Goal: Information Seeking & Learning: Learn about a topic

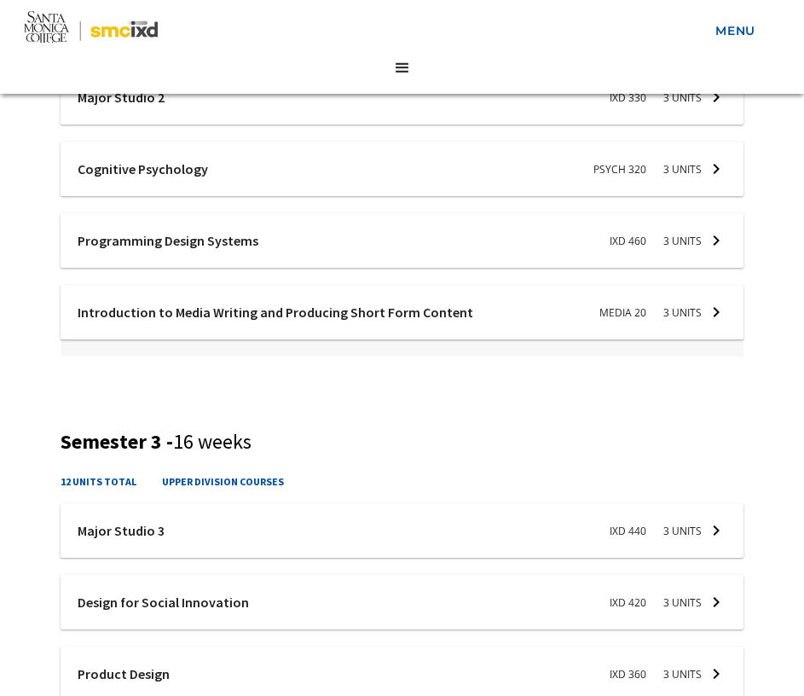
scroll to position [1350, 0]
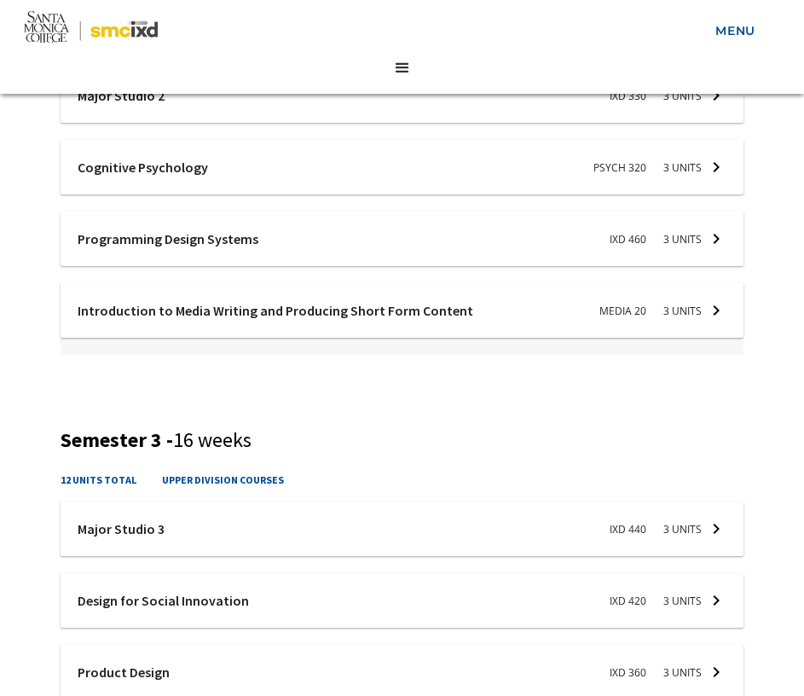
click at [702, 310] on div at bounding box center [403, 314] width 684 height 63
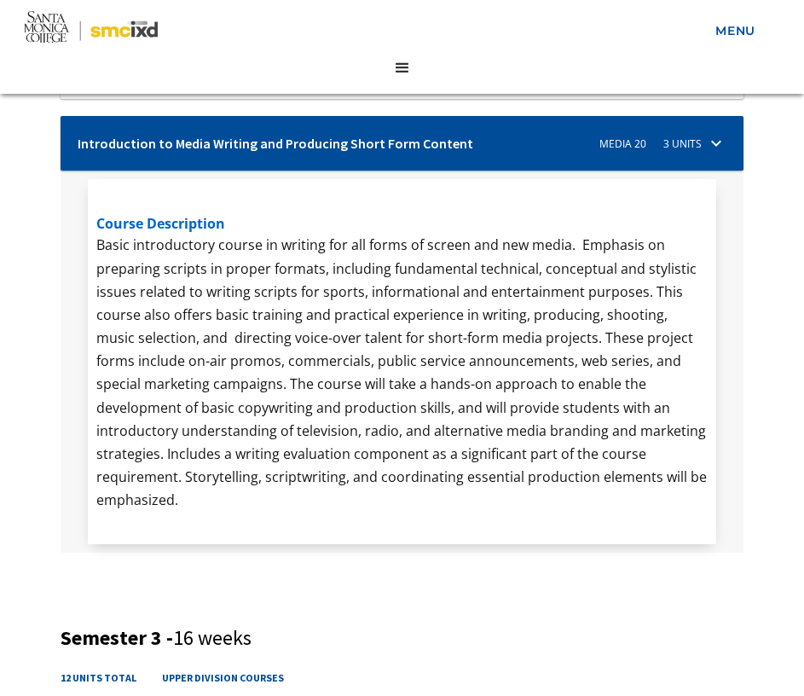
scroll to position [1527, 0]
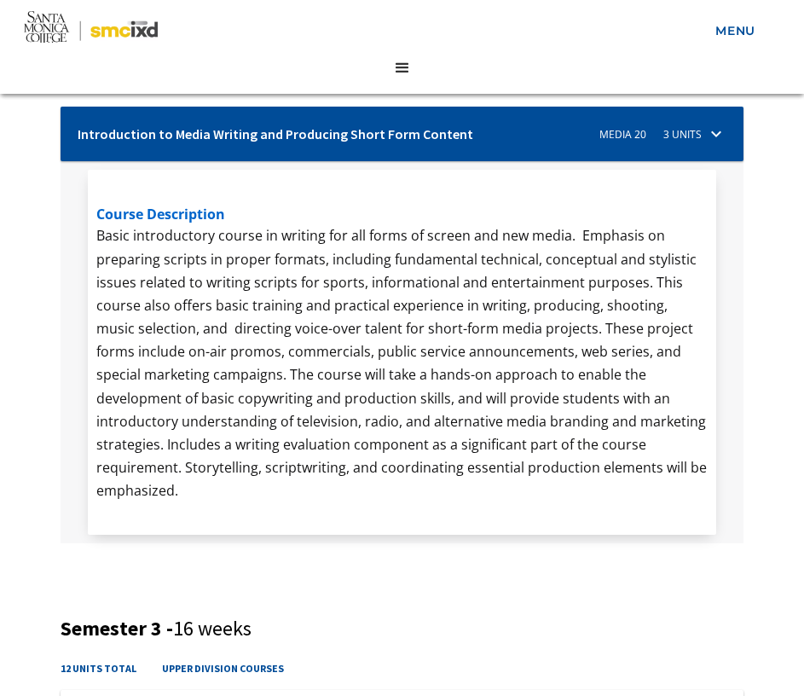
click at [636, 125] on div at bounding box center [403, 138] width 684 height 63
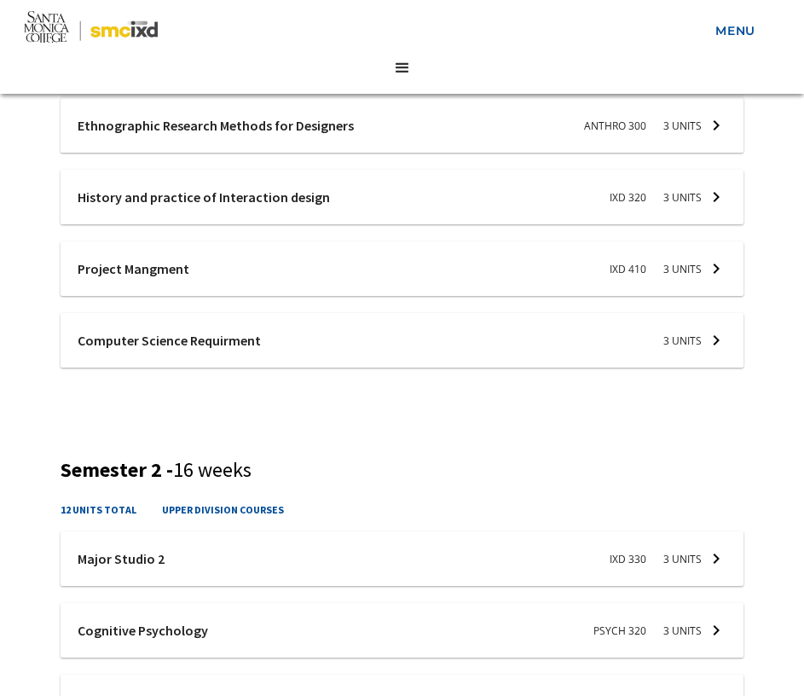
scroll to position [888, 0]
click at [678, 327] on div at bounding box center [403, 343] width 684 height 63
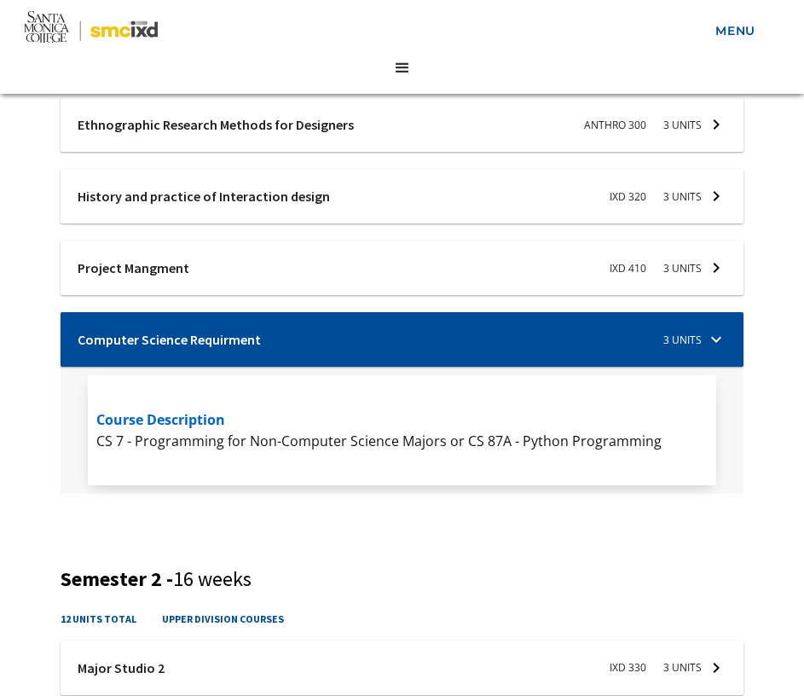
click at [678, 329] on div at bounding box center [403, 343] width 684 height 63
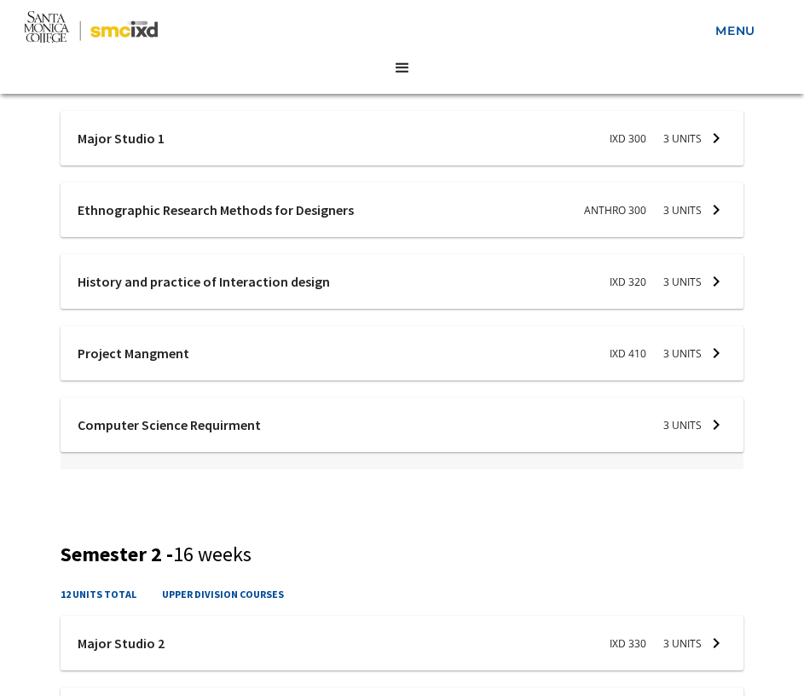
scroll to position [802, 0]
click at [663, 269] on div at bounding box center [403, 286] width 684 height 63
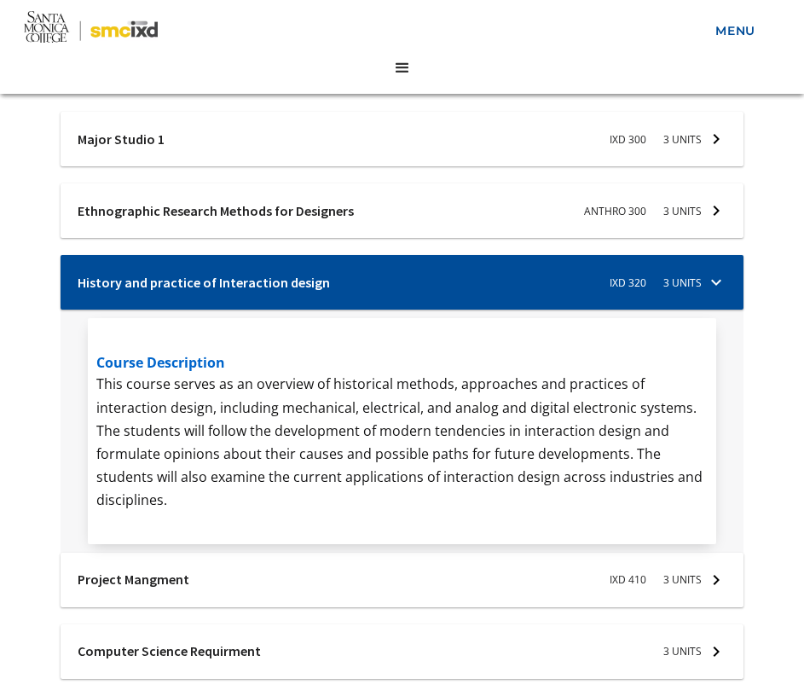
click at [663, 269] on div at bounding box center [403, 286] width 684 height 63
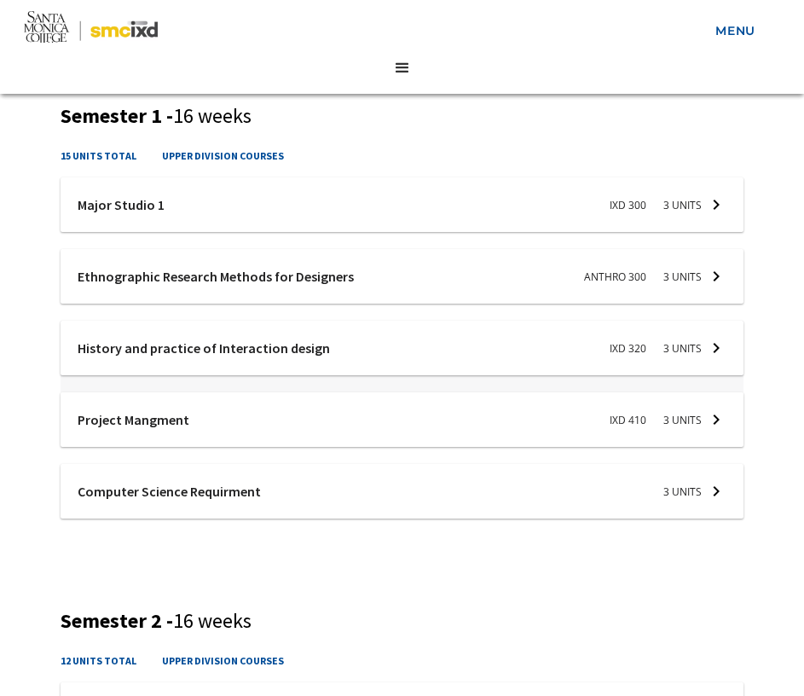
scroll to position [731, 0]
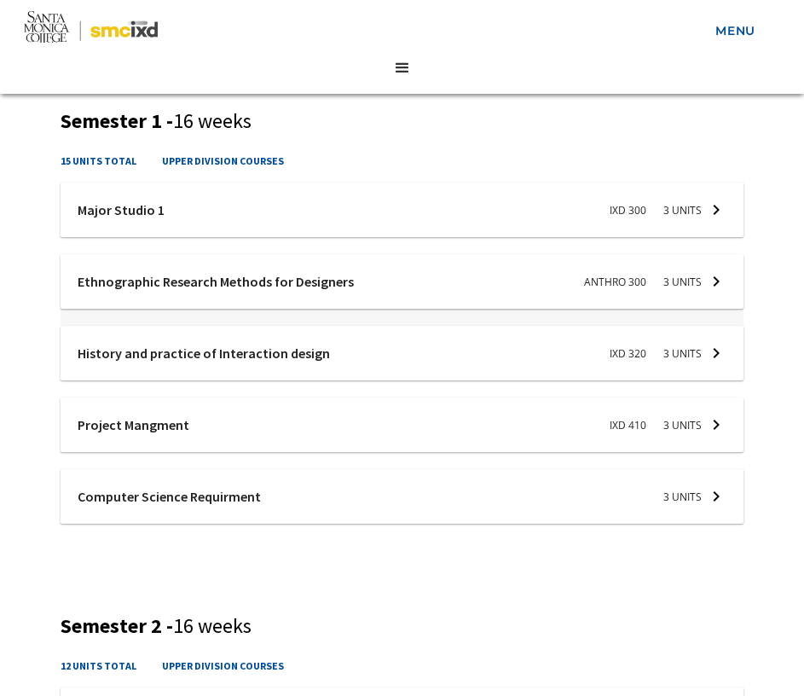
click at [673, 280] on div at bounding box center [403, 285] width 684 height 63
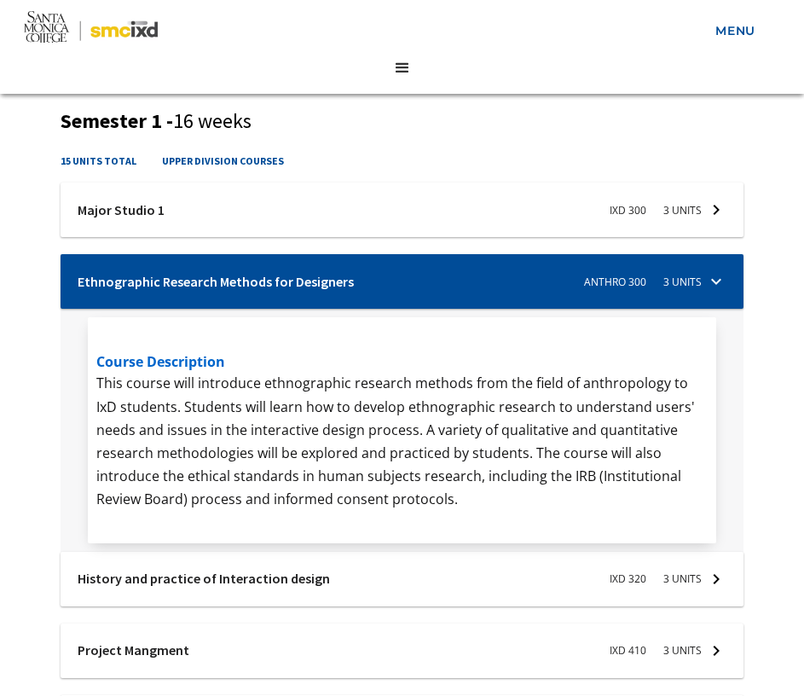
click at [673, 280] on div at bounding box center [403, 285] width 684 height 63
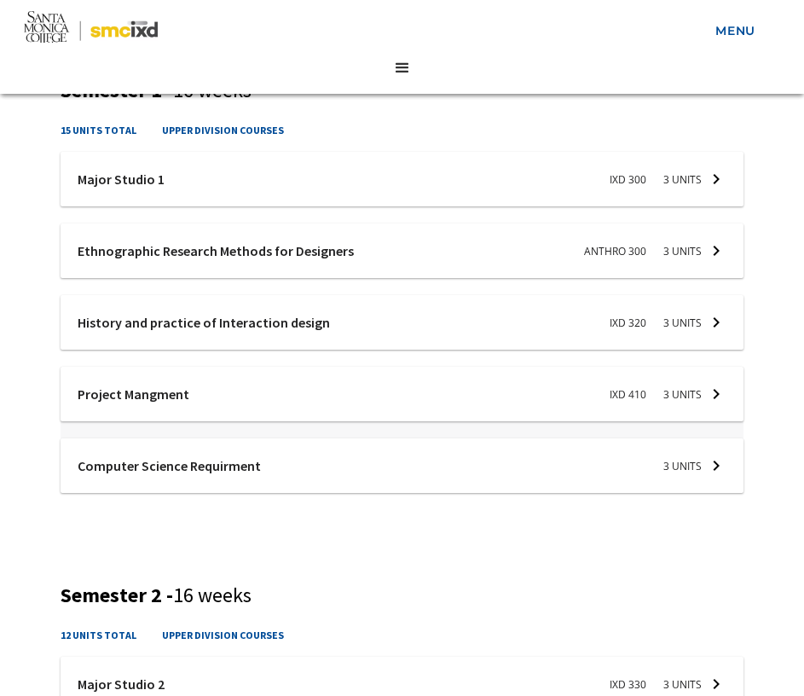
scroll to position [764, 0]
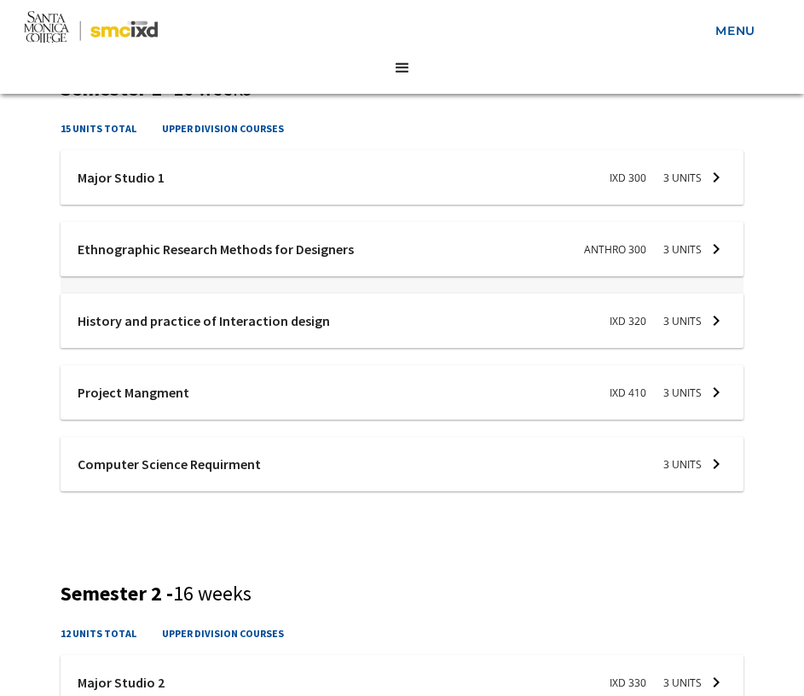
click at [678, 251] on div at bounding box center [403, 253] width 684 height 63
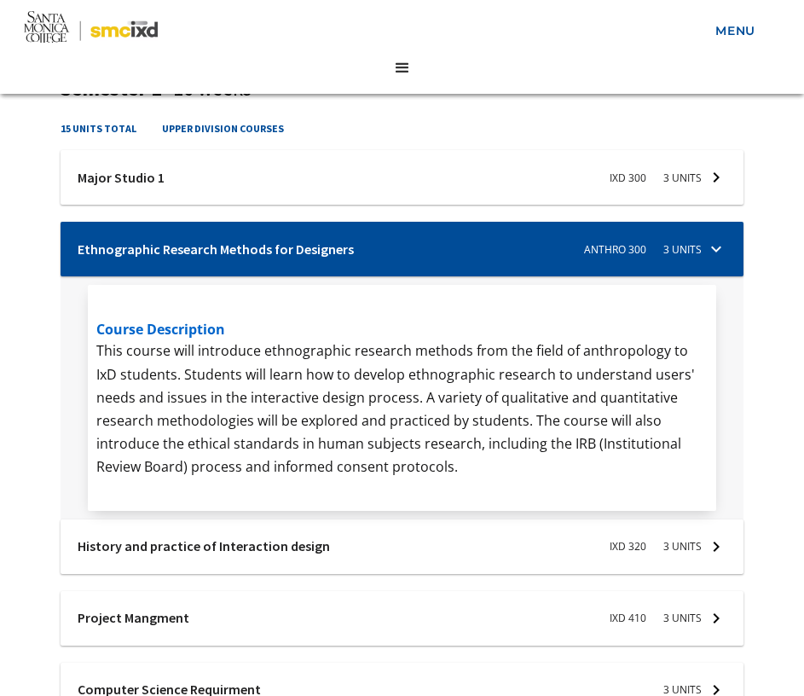
click at [677, 251] on div at bounding box center [403, 253] width 684 height 63
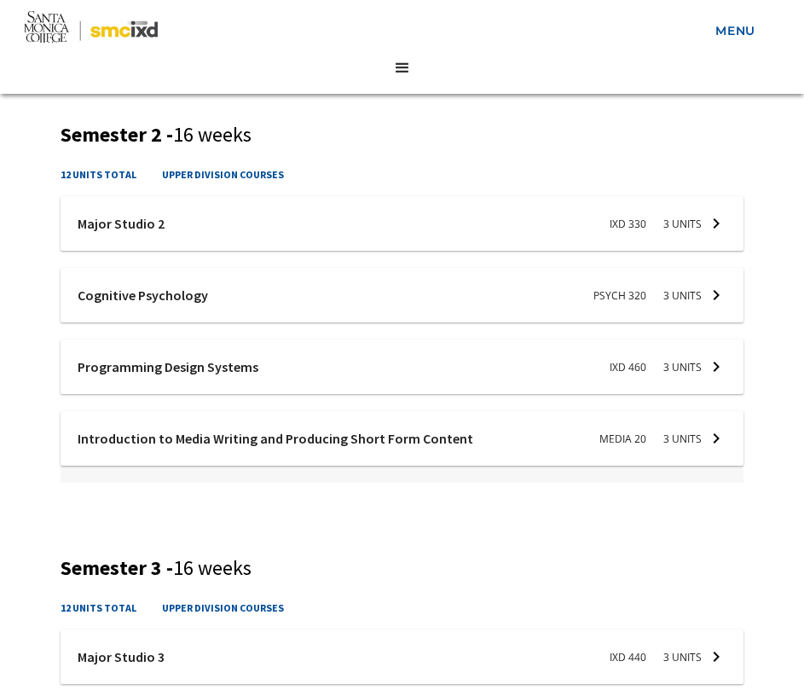
scroll to position [1221, 0]
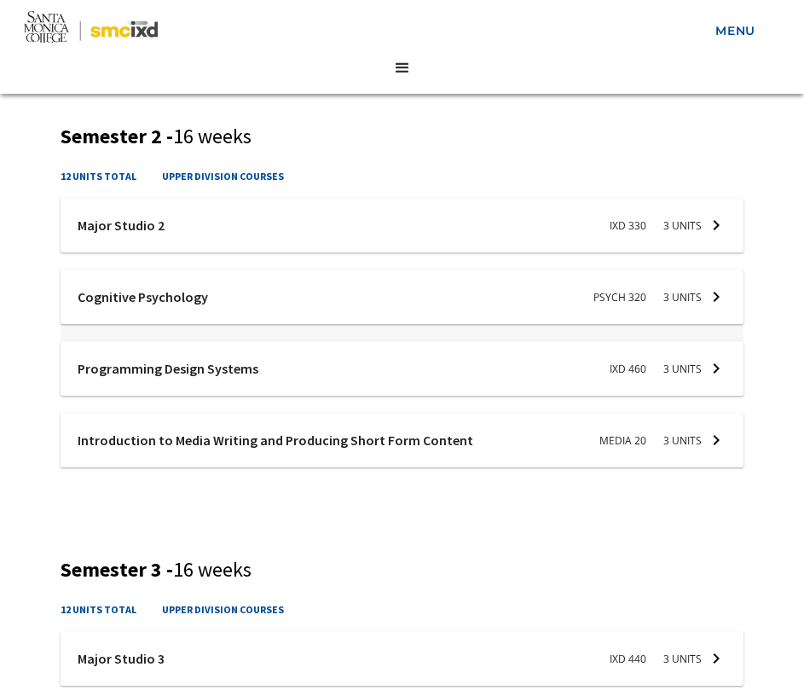
click at [674, 335] on div "course description This upper division Cognitive Psychology course addresses ho…" at bounding box center [402, 479] width 628 height 295
click at [672, 236] on div at bounding box center [403, 229] width 684 height 63
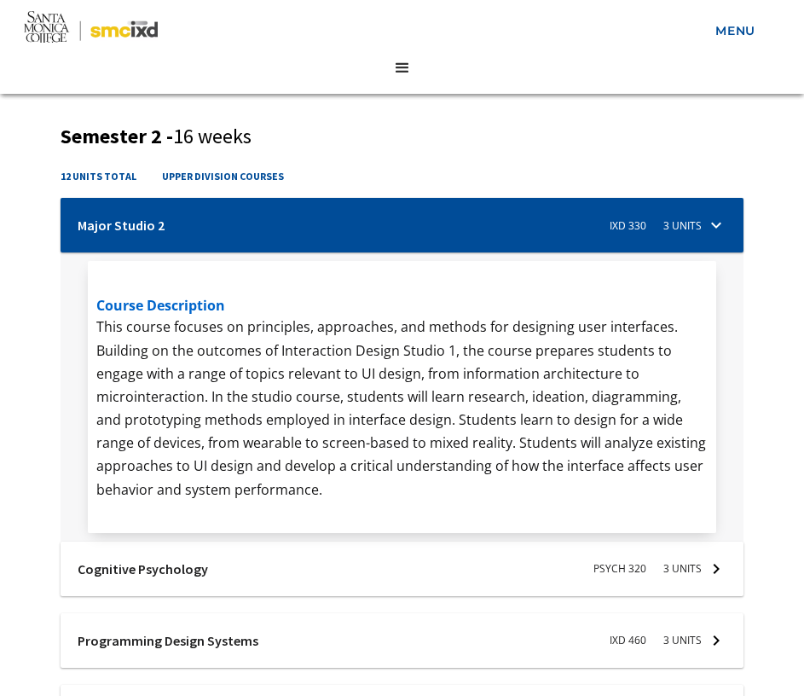
click at [672, 235] on div at bounding box center [403, 229] width 684 height 63
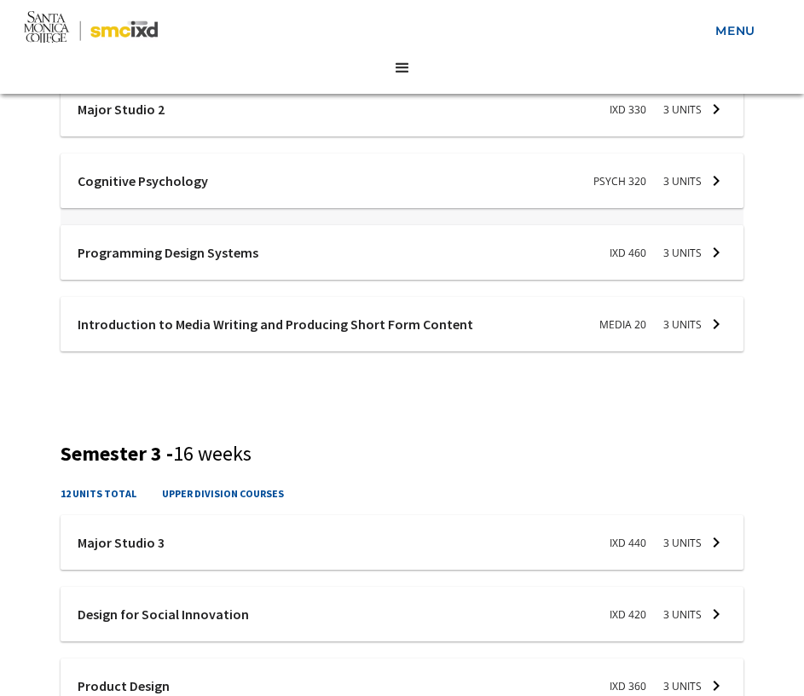
scroll to position [1354, 0]
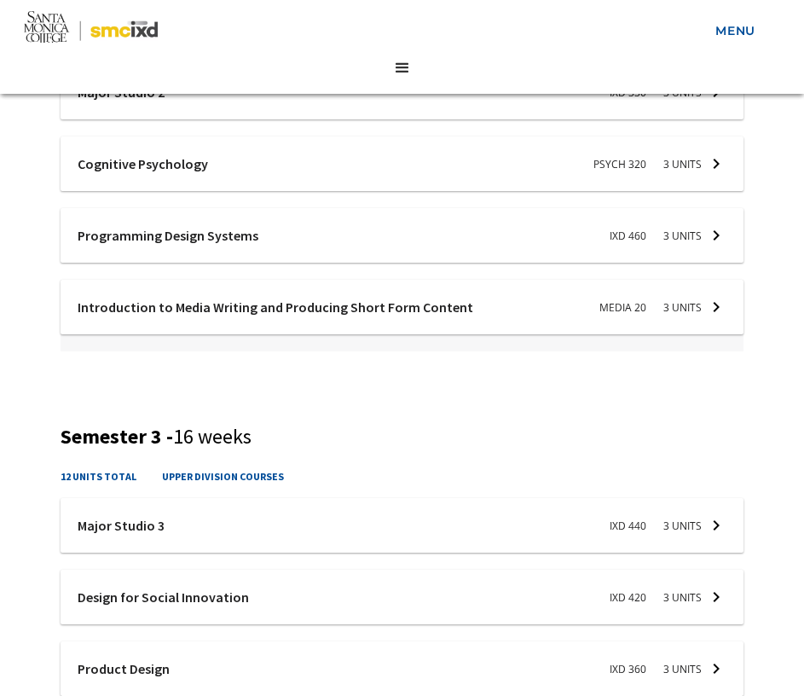
click at [694, 299] on div at bounding box center [403, 311] width 684 height 63
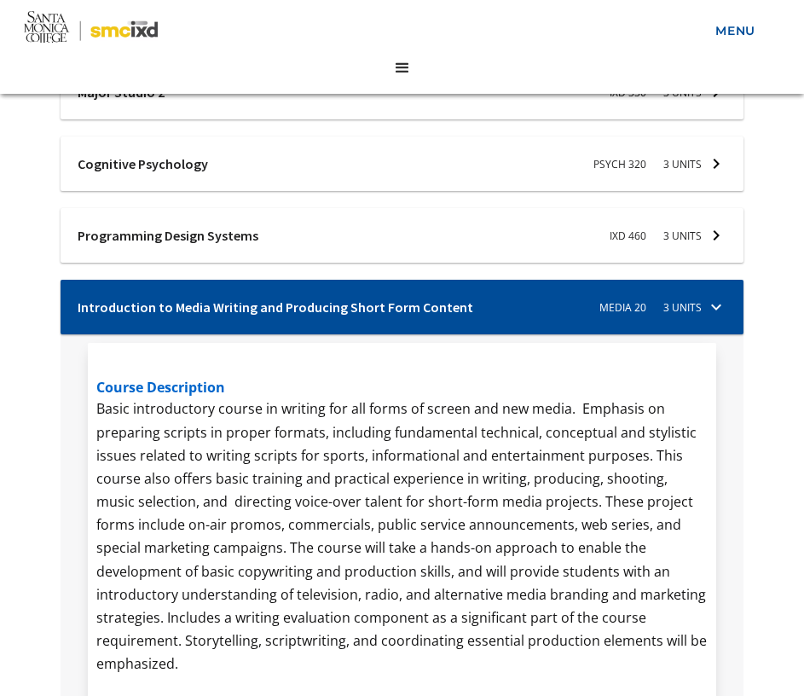
click at [694, 299] on div at bounding box center [403, 311] width 684 height 63
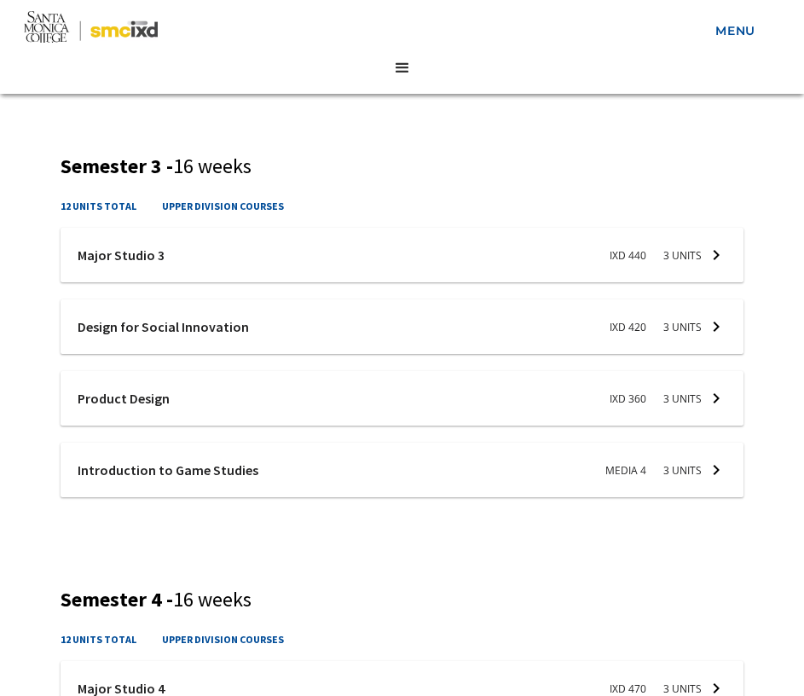
scroll to position [1644, 0]
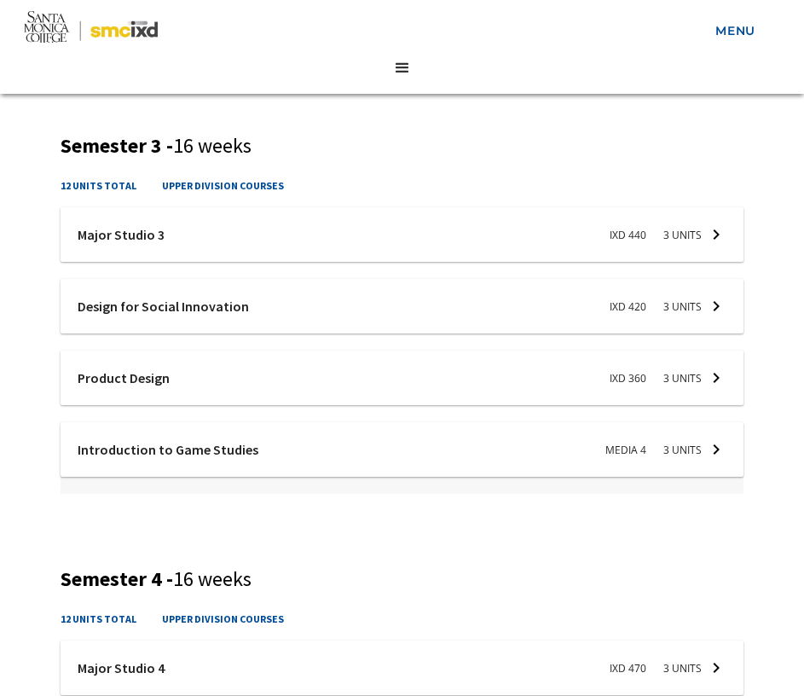
click at [690, 442] on div at bounding box center [403, 453] width 684 height 63
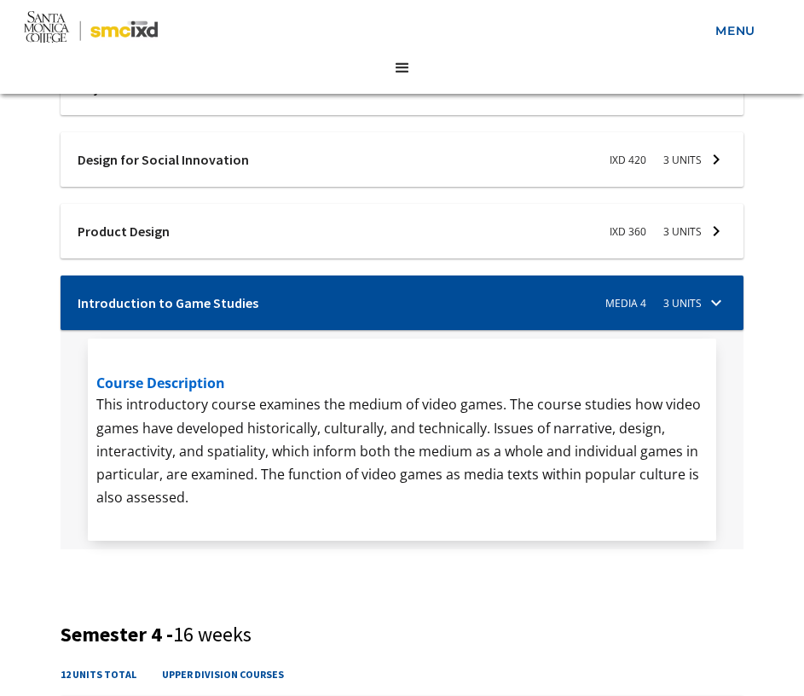
scroll to position [1793, 0]
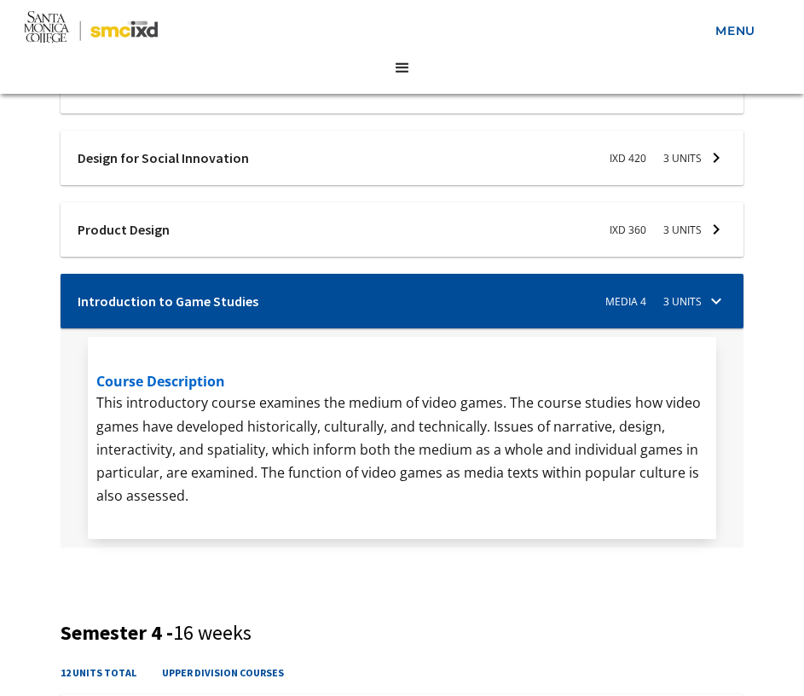
click at [702, 304] on div at bounding box center [403, 305] width 684 height 63
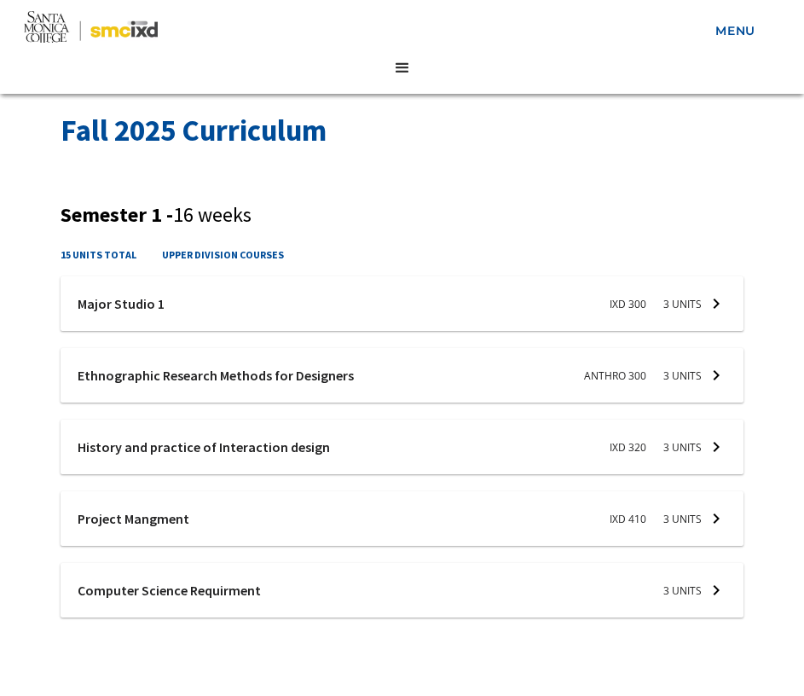
scroll to position [640, 0]
